Goal: Information Seeking & Learning: Learn about a topic

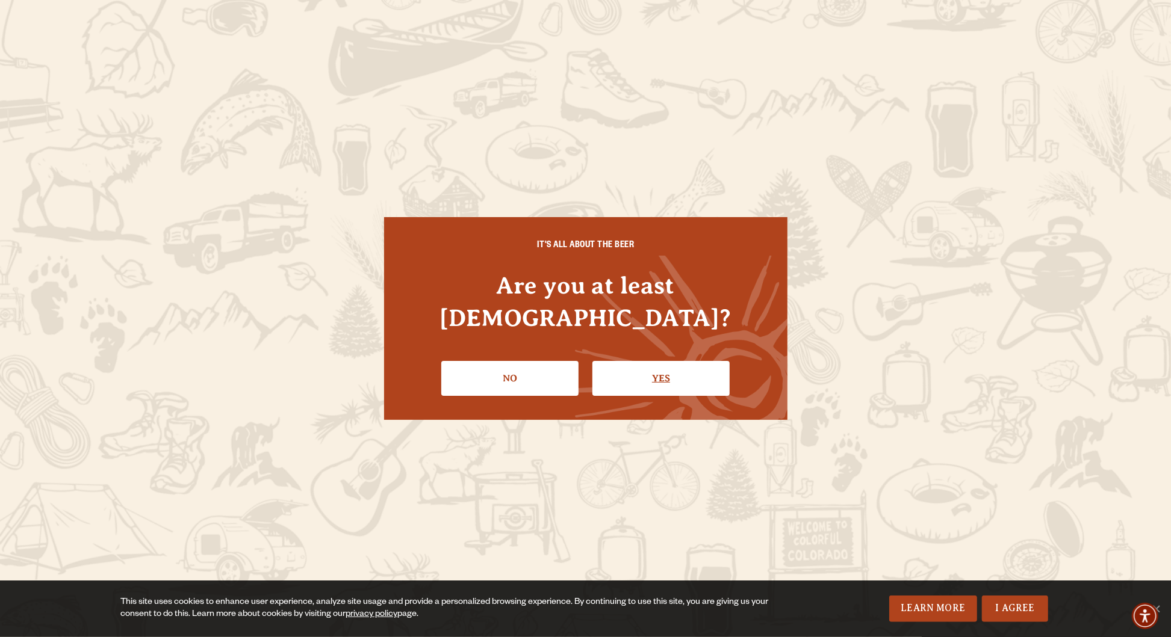
click at [652, 361] on link "Yes" at bounding box center [660, 378] width 137 height 35
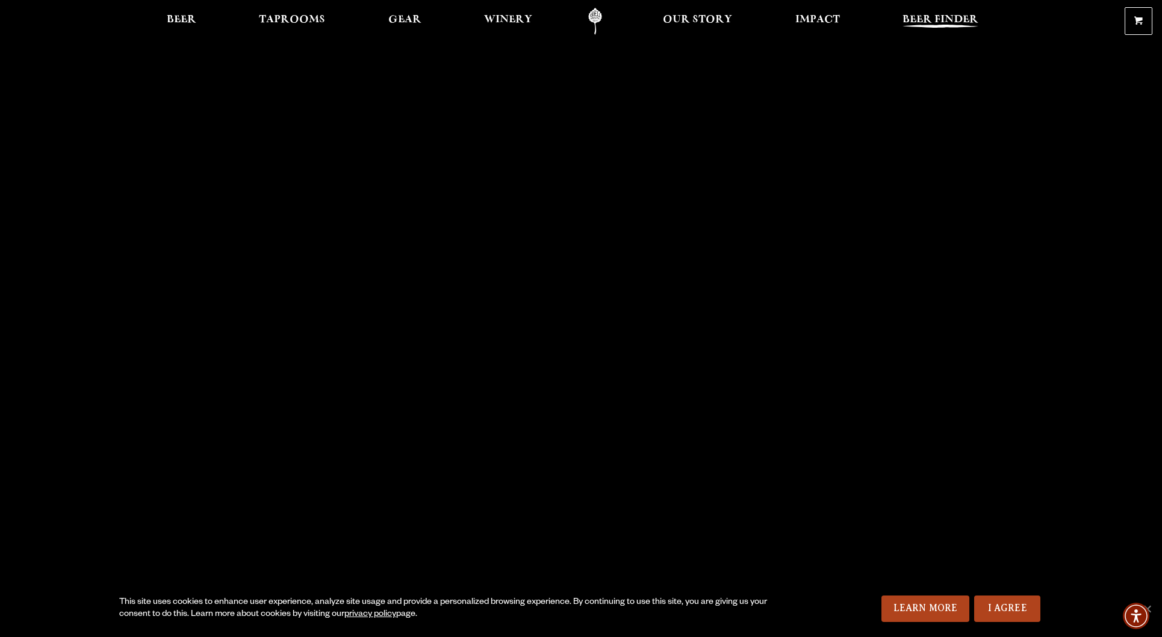
click at [951, 15] on span "Beer Finder" at bounding box center [940, 20] width 76 height 10
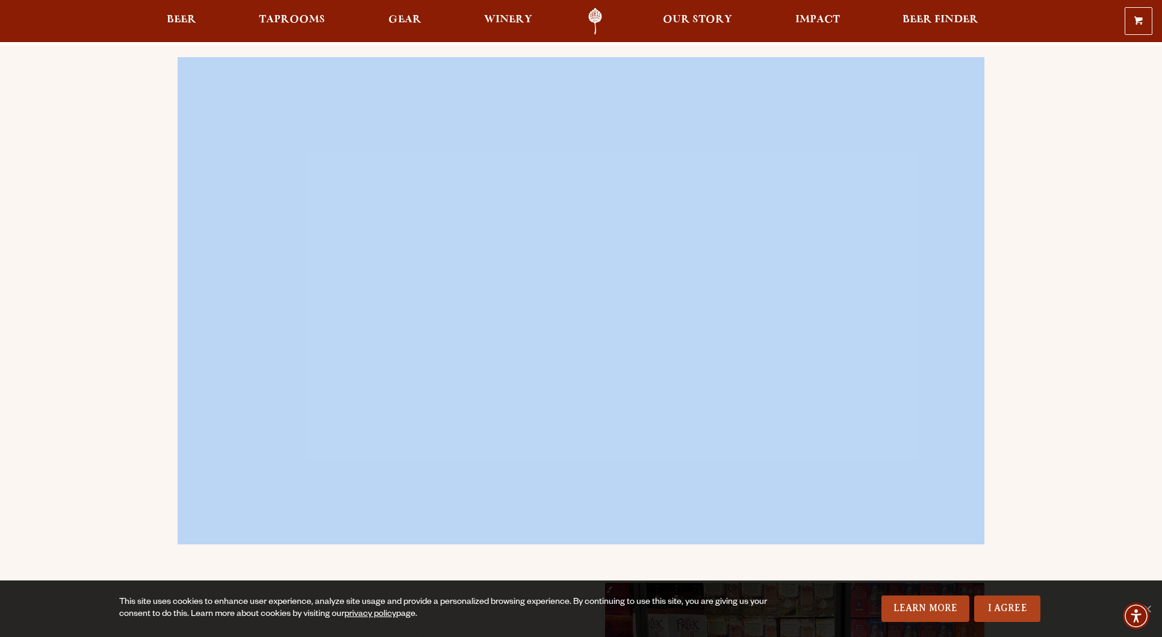
drag, startPoint x: 63, startPoint y: 144, endPoint x: 246, endPoint y: -4, distance: 234.9
click at [176, 16] on span "Beer" at bounding box center [181, 20] width 29 height 10
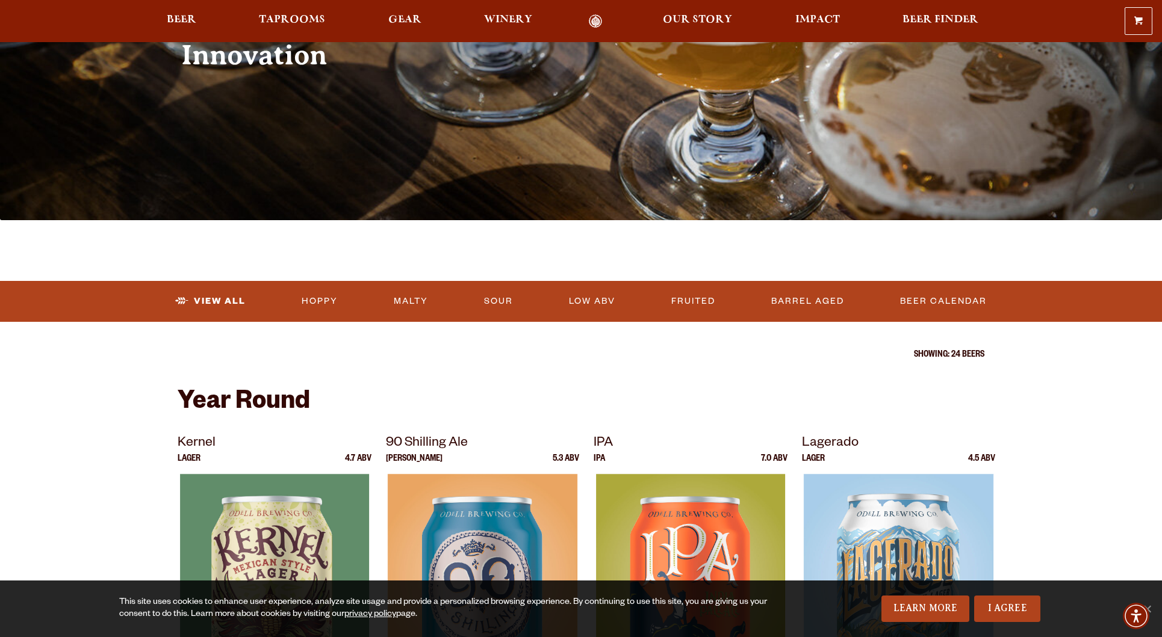
scroll to position [170, 0]
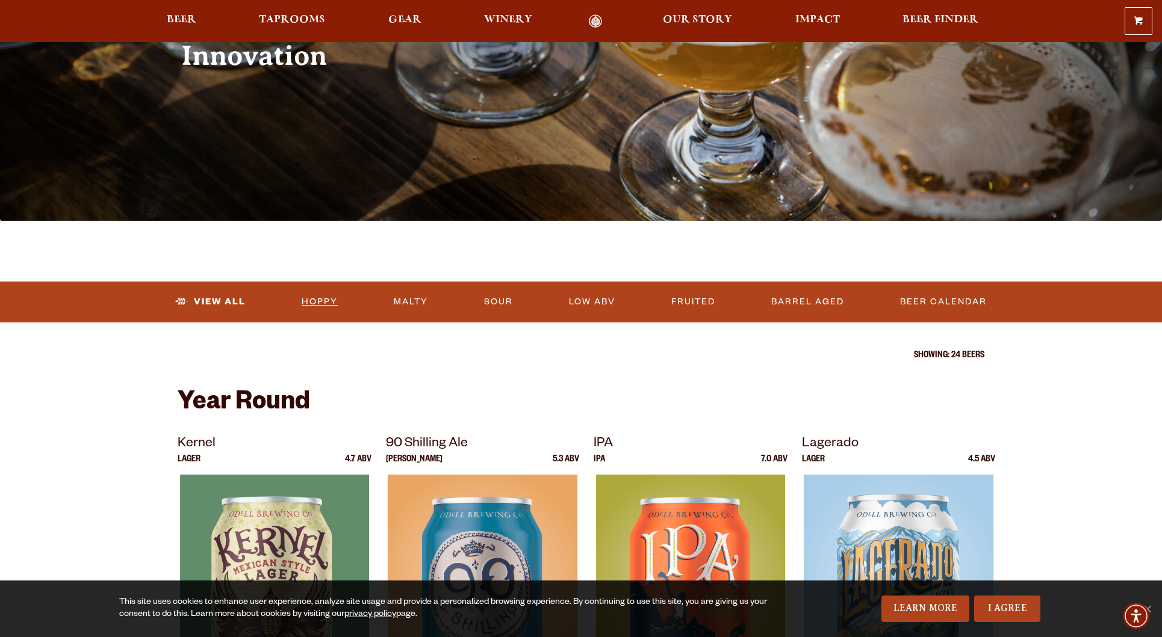
click at [323, 295] on link "Hoppy" at bounding box center [320, 302] width 46 height 28
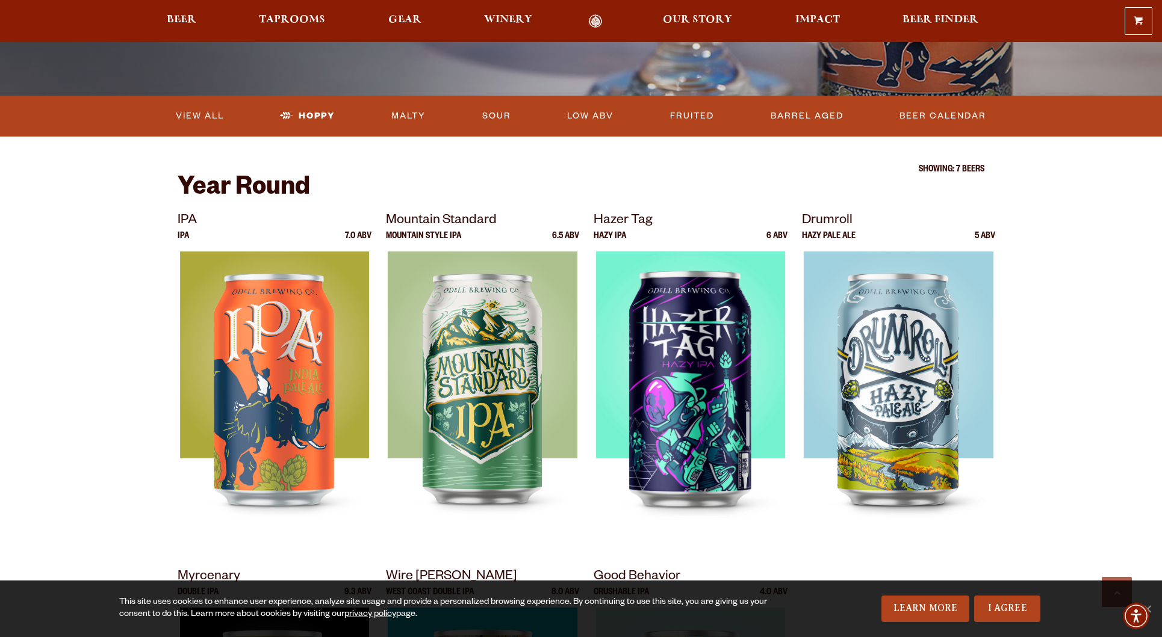
scroll to position [295, 0]
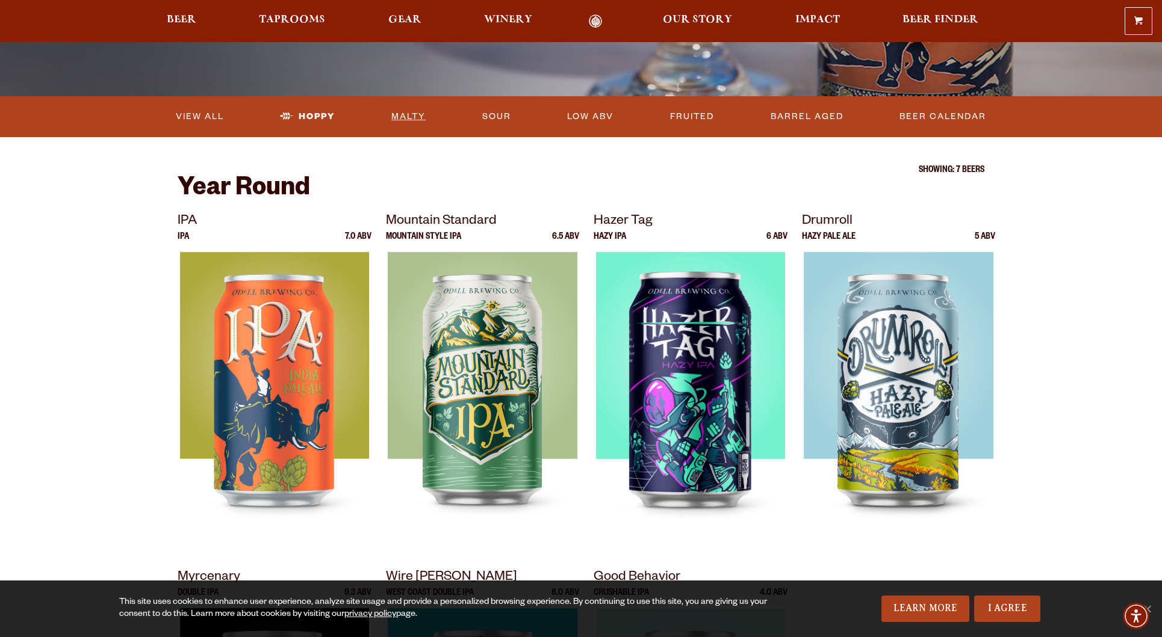
click at [421, 115] on link "Malty" at bounding box center [408, 117] width 44 height 28
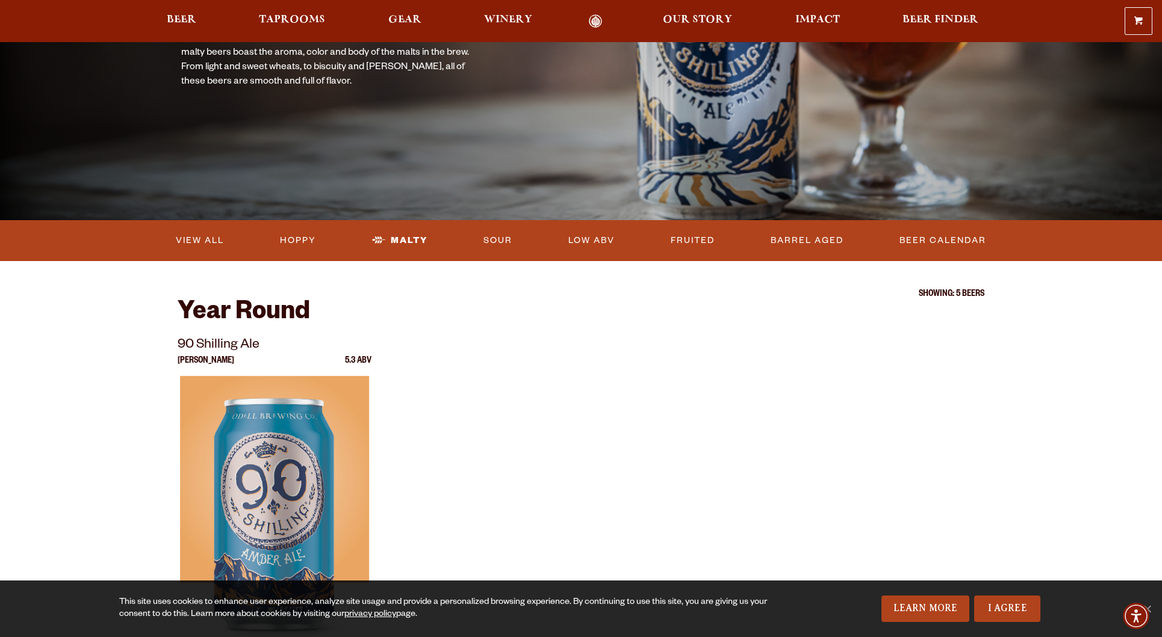
scroll to position [153, 0]
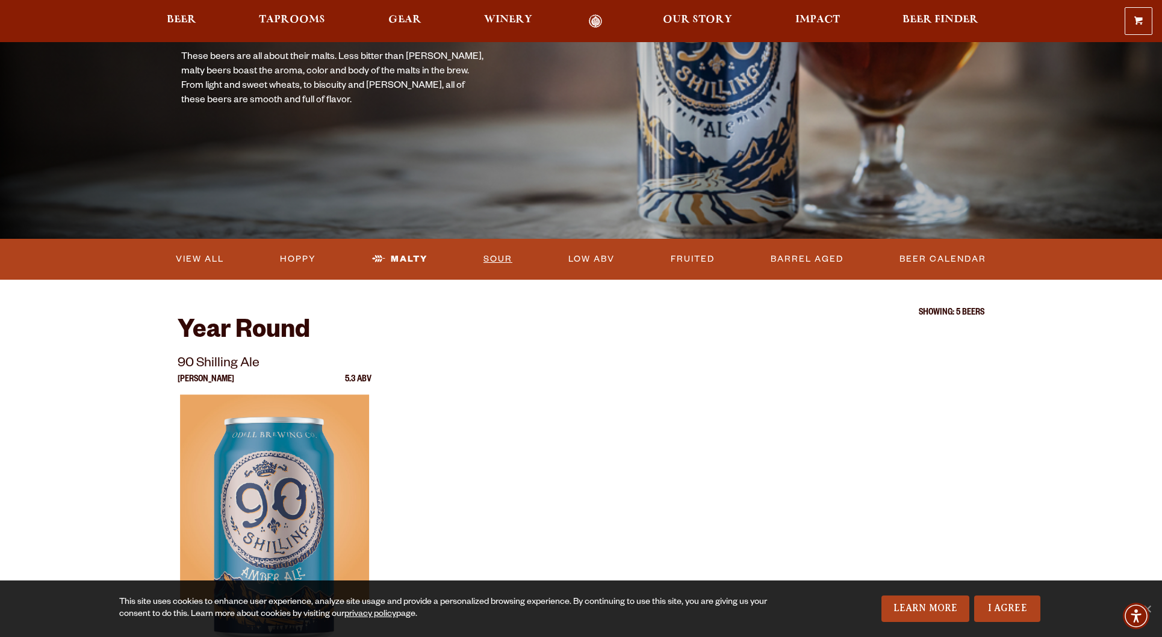
click at [490, 267] on link "Sour" at bounding box center [498, 260] width 39 height 28
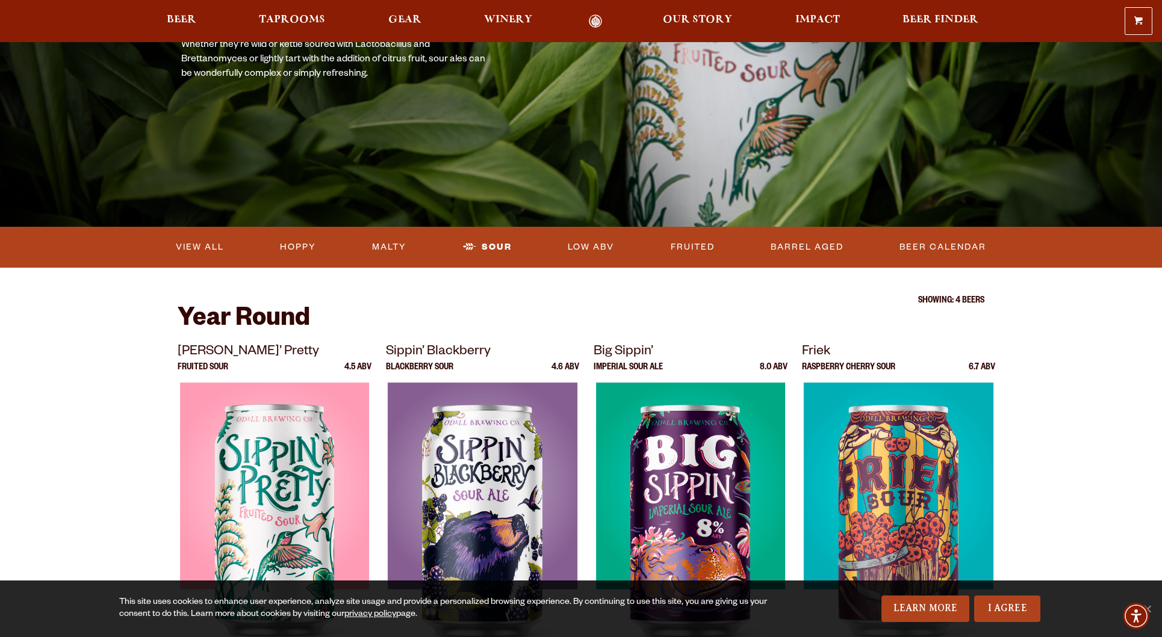
scroll to position [164, 0]
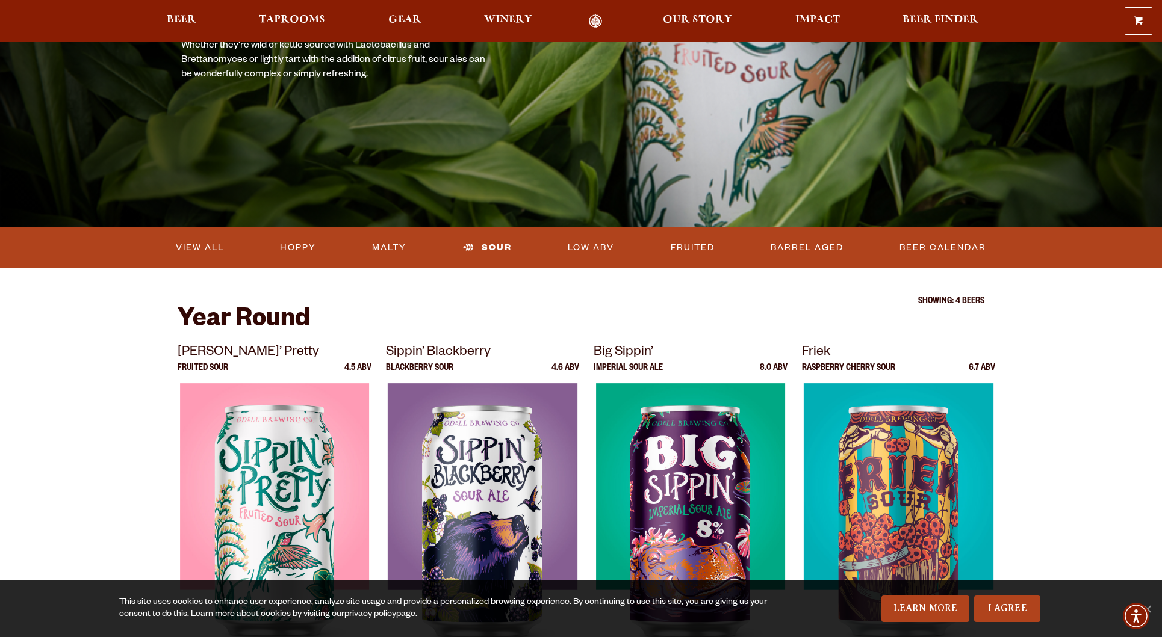
click at [571, 248] on link "Low ABV" at bounding box center [591, 248] width 56 height 28
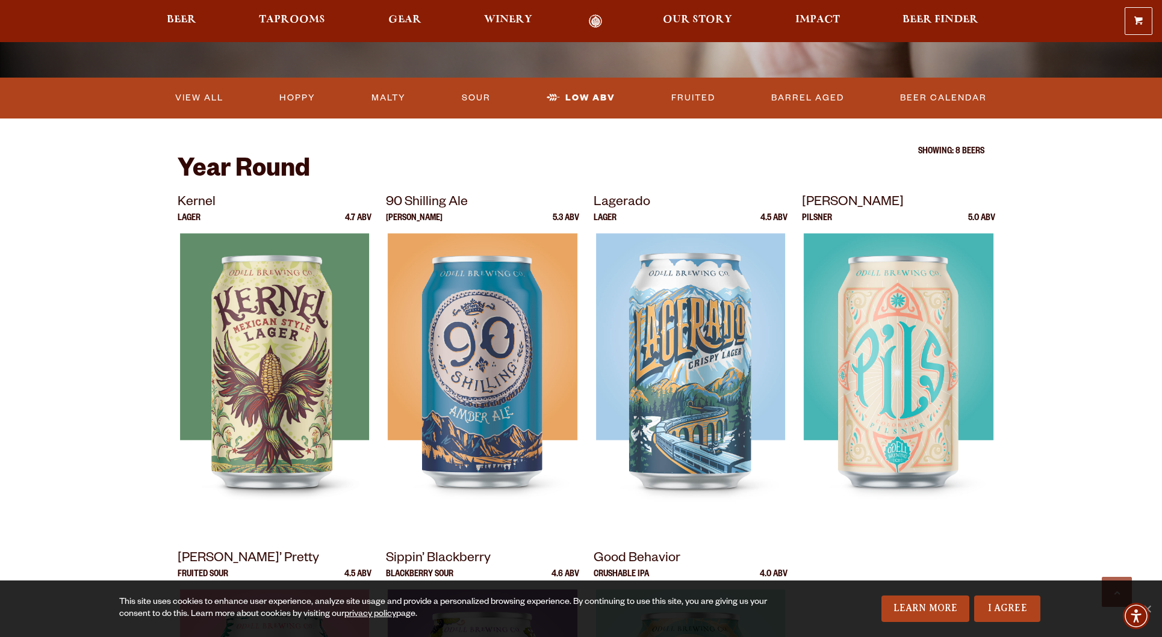
scroll to position [313, 0]
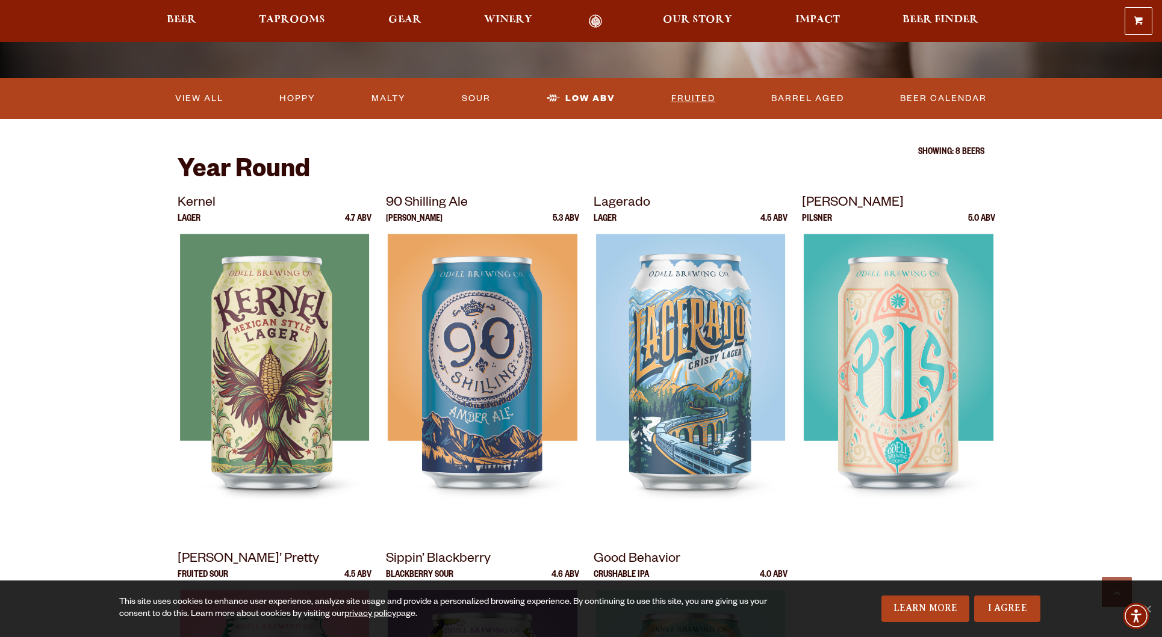
click at [699, 91] on link "Fruited" at bounding box center [693, 99] width 54 height 28
